Goal: Information Seeking & Learning: Learn about a topic

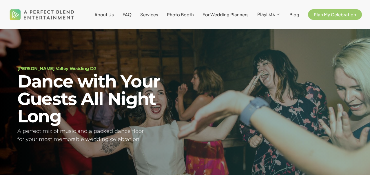
scroll to position [13, 0]
click at [153, 14] on span "Services" at bounding box center [149, 15] width 18 height 6
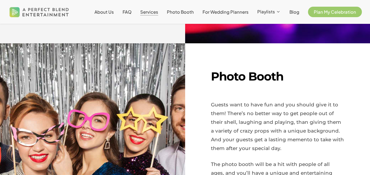
scroll to position [268, 0]
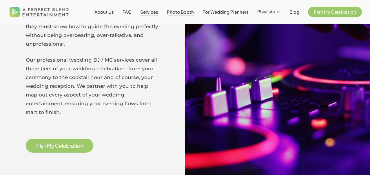
click at [191, 12] on span "Photo Booth" at bounding box center [180, 12] width 27 height 6
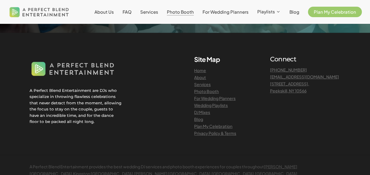
scroll to position [1249, 0]
